Goal: Check status

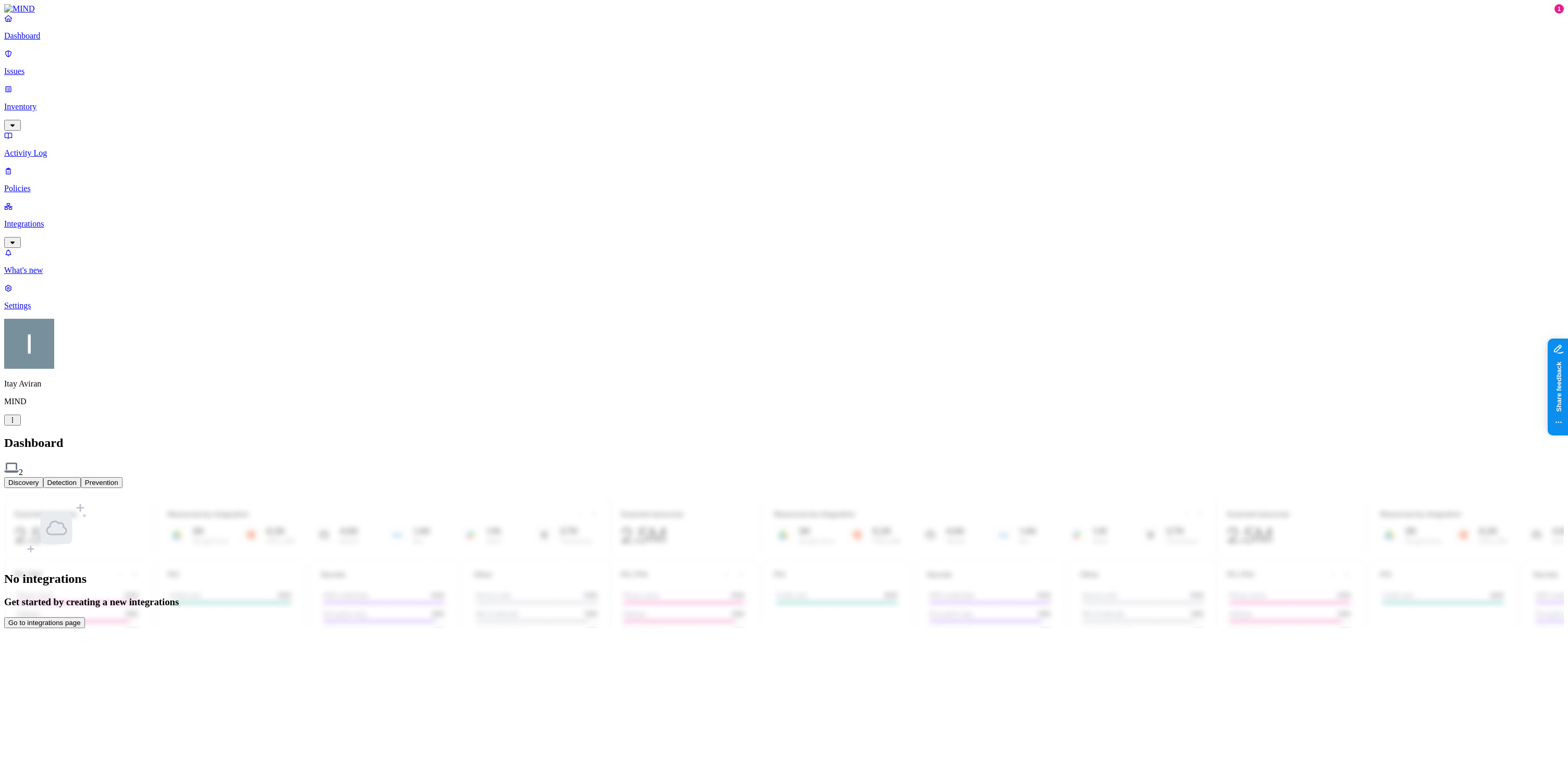
click at [79, 219] on p "Integrations" at bounding box center [784, 224] width 1559 height 10
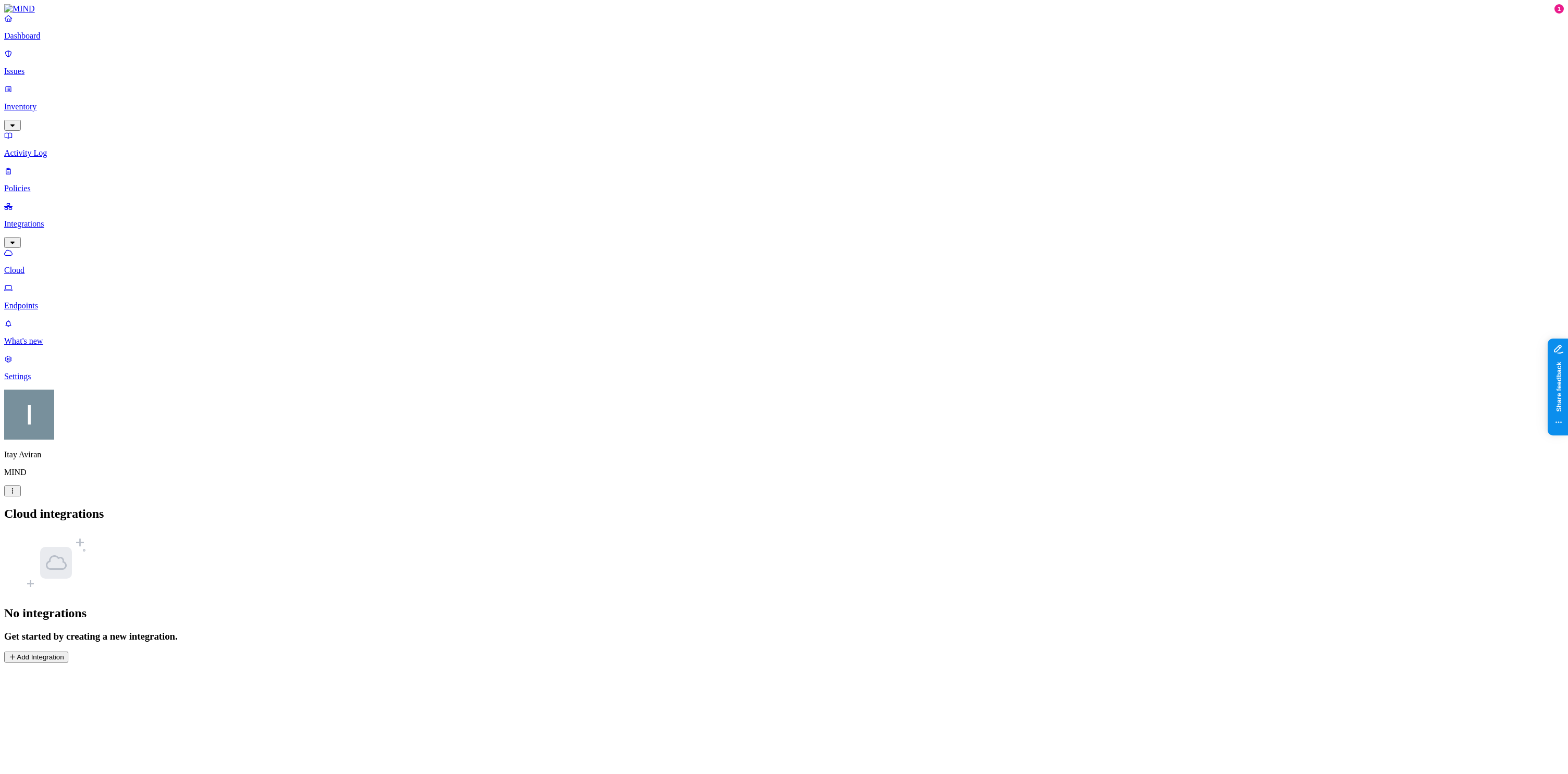
click at [52, 283] on link "Endpoints" at bounding box center [784, 297] width 1559 height 27
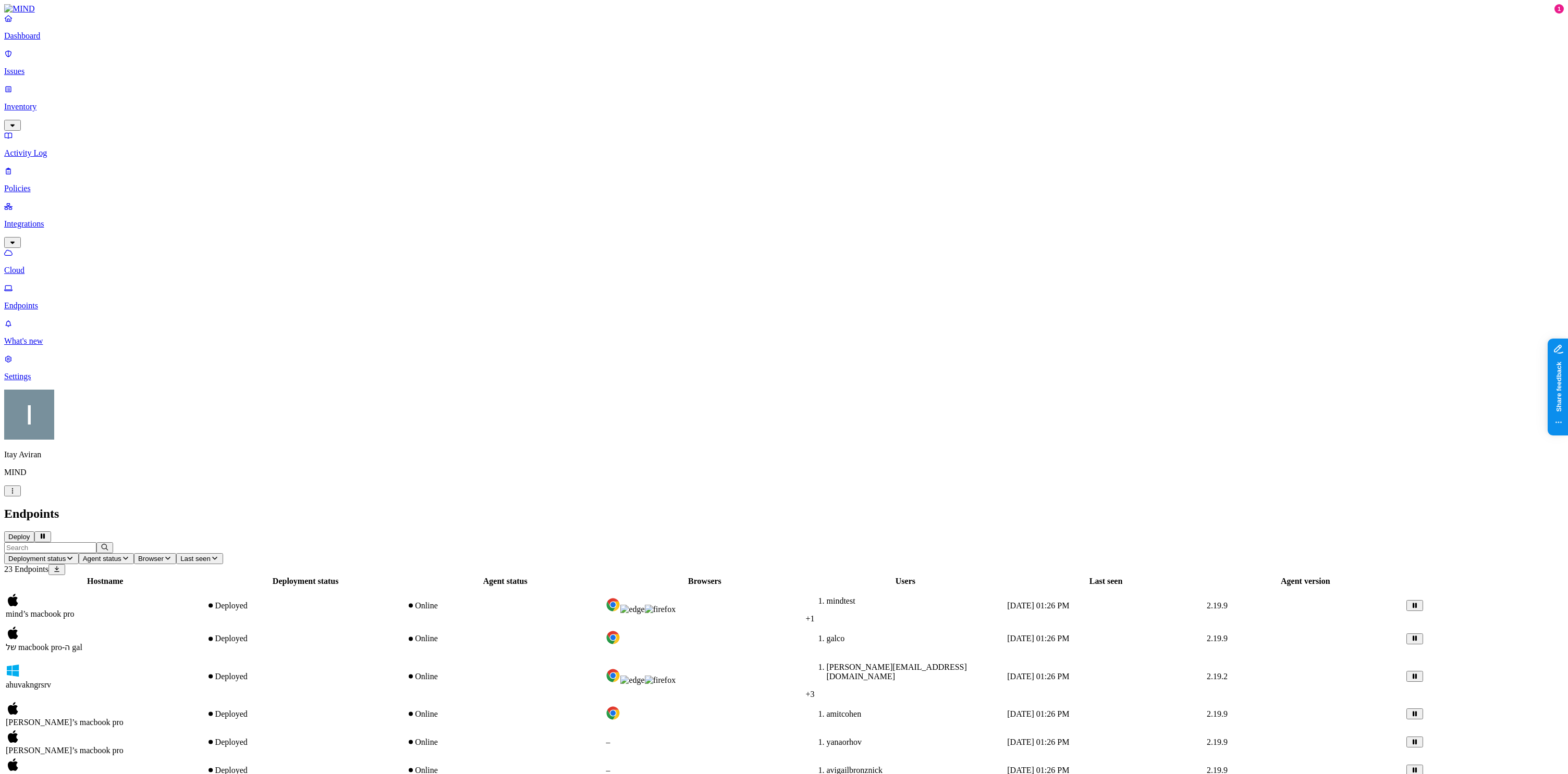
click at [404, 672] on div "Deployed" at bounding box center [305, 676] width 198 height 10
